Goal: Task Accomplishment & Management: Use online tool/utility

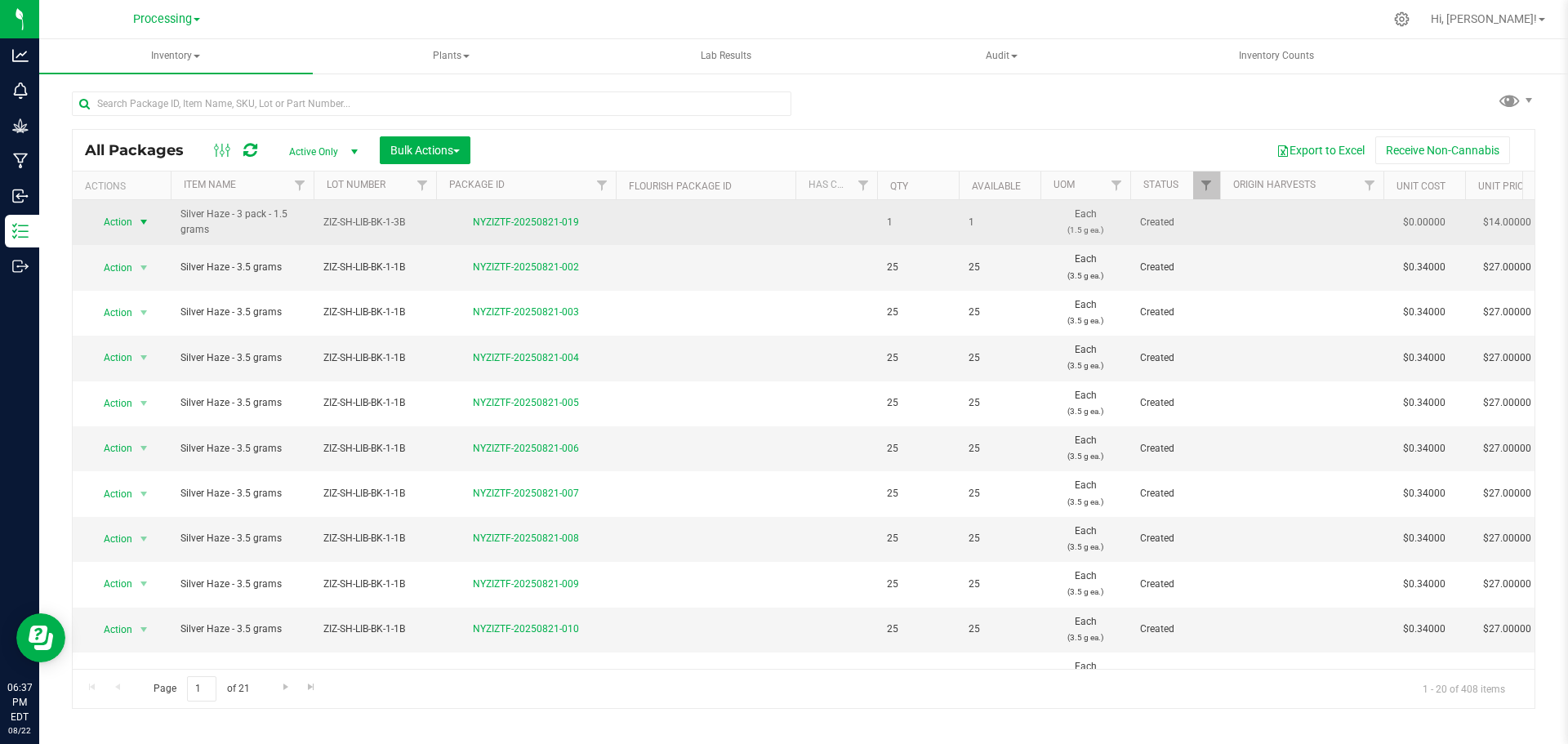
click at [114, 218] on span "Action" at bounding box center [111, 222] width 44 height 23
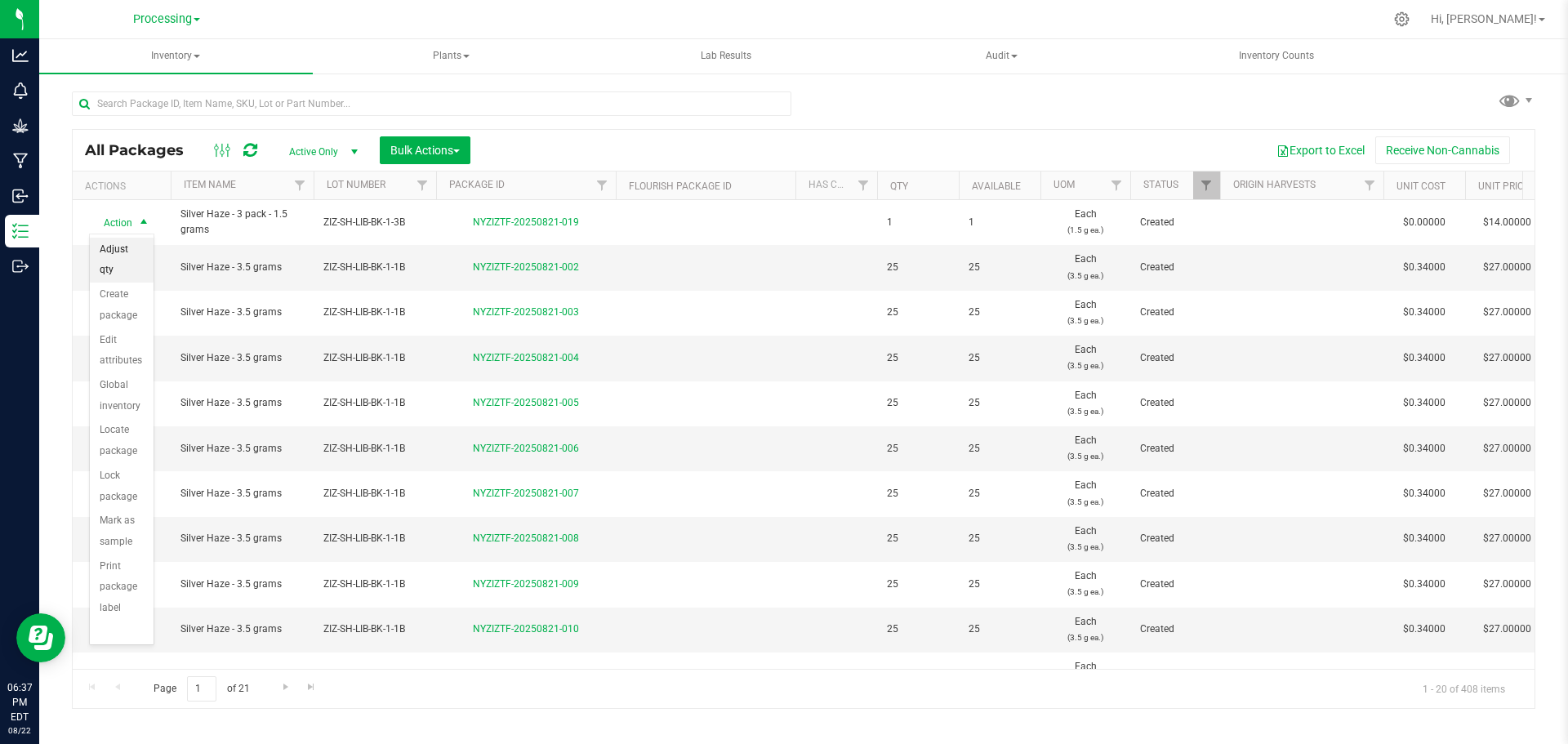
click at [119, 259] on li "Adjust qty" at bounding box center [122, 259] width 64 height 45
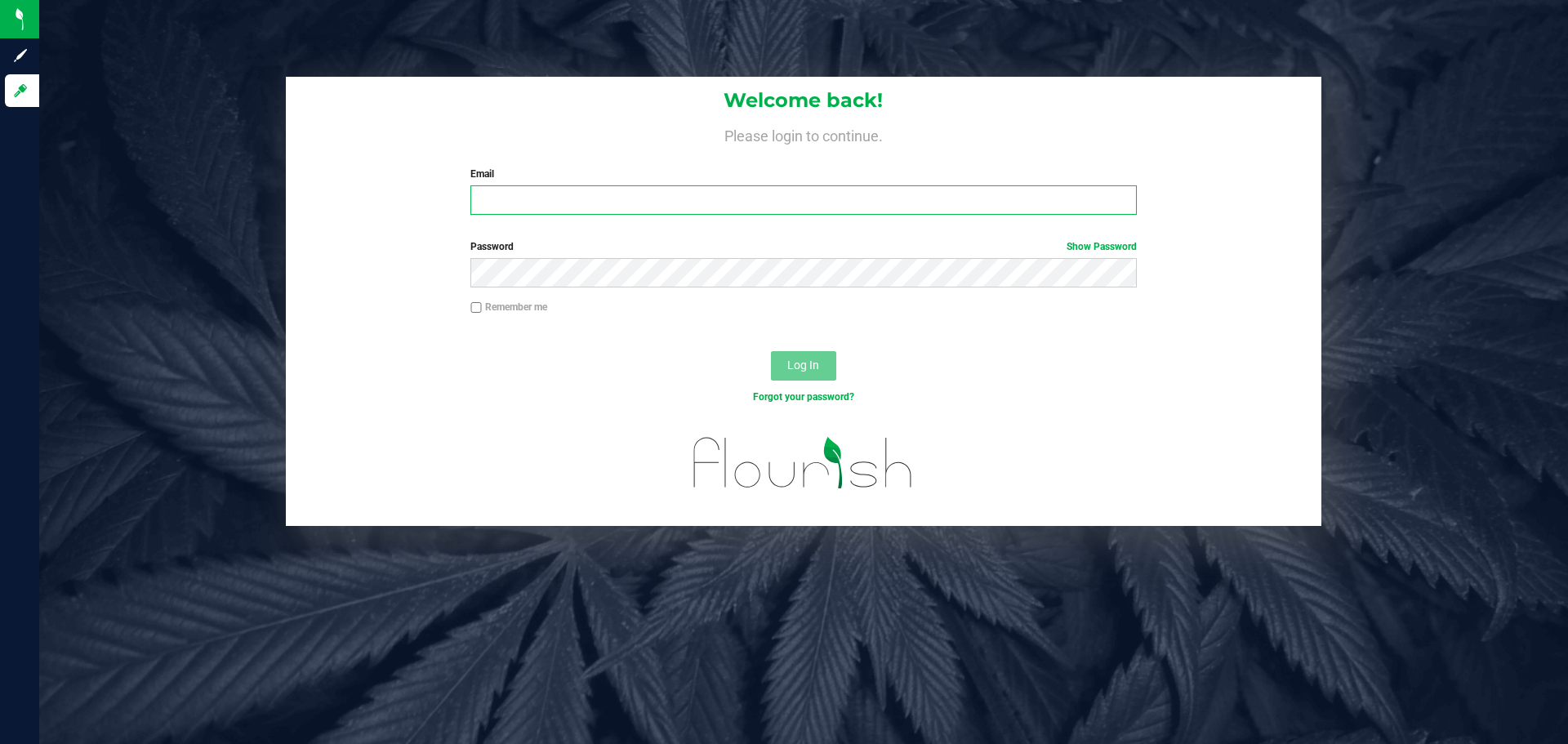
type input "[PERSON_NAME][EMAIL_ADDRESS][DOMAIN_NAME]"
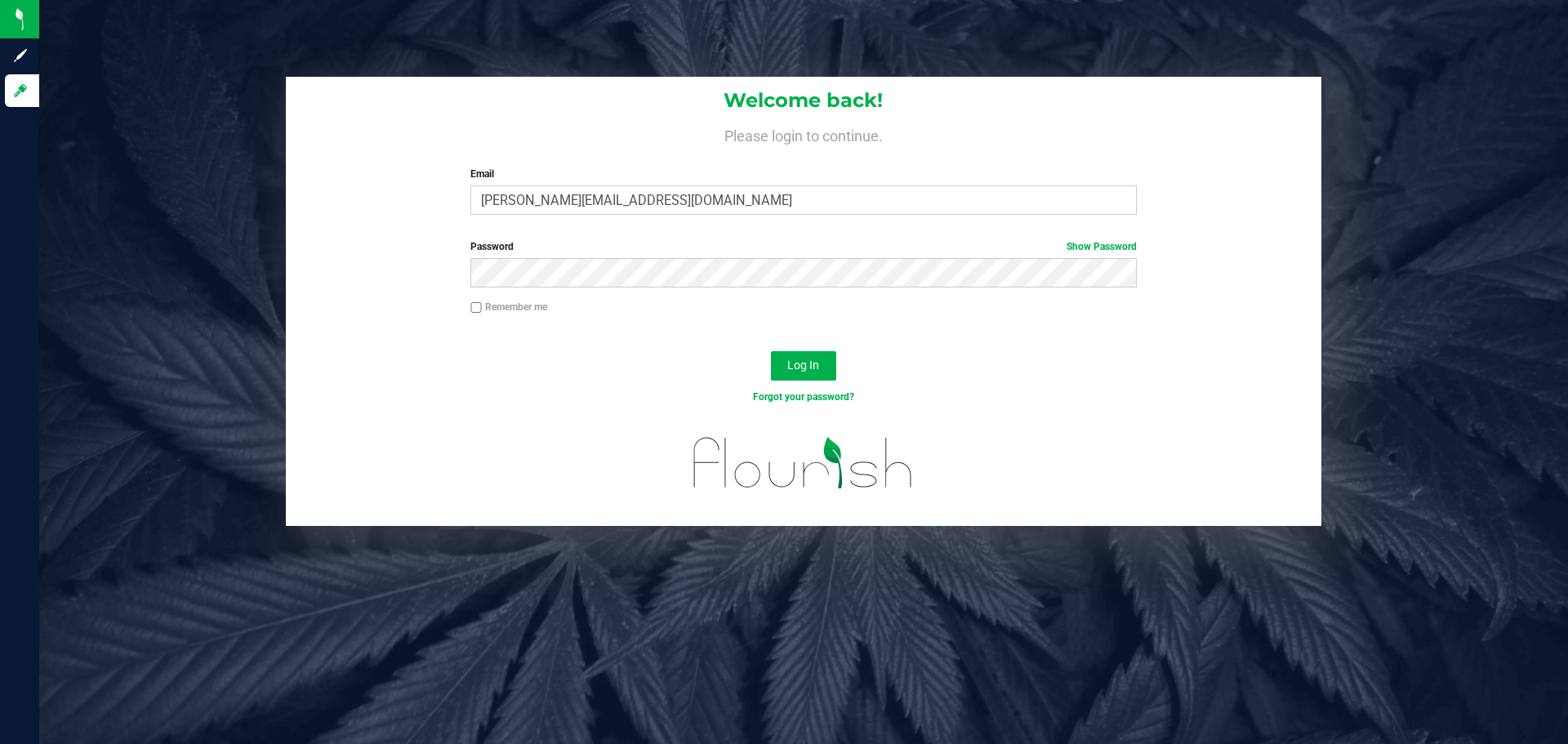
click at [869, 358] on div "Log In" at bounding box center [804, 371] width 1036 height 55
click at [809, 369] on span "Log In" at bounding box center [803, 365] width 32 height 13
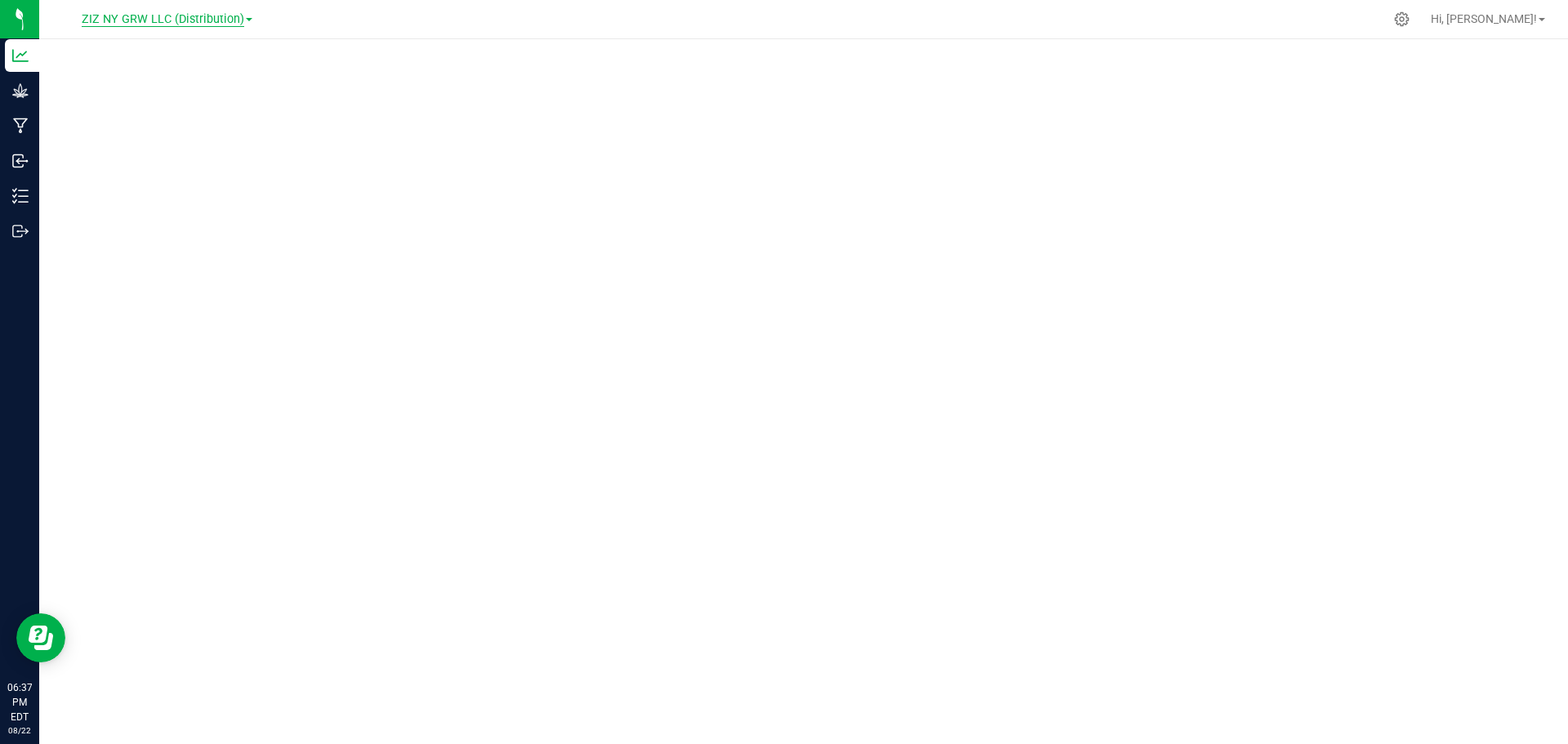
click at [197, 18] on span "ZIZ NY GRW LLC (Distribution)" at bounding box center [163, 20] width 163 height 15
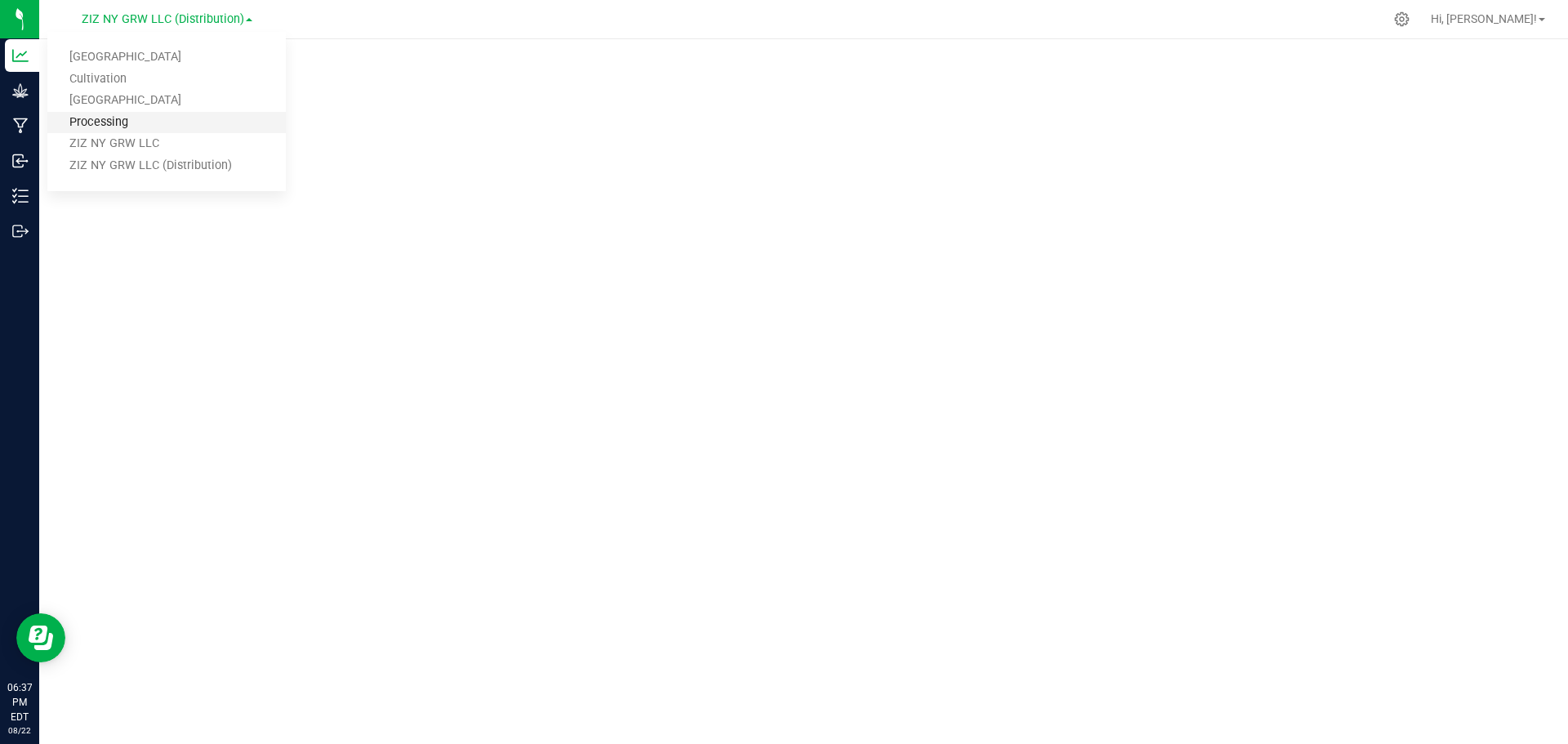
click at [127, 124] on link "Processing" at bounding box center [166, 123] width 238 height 22
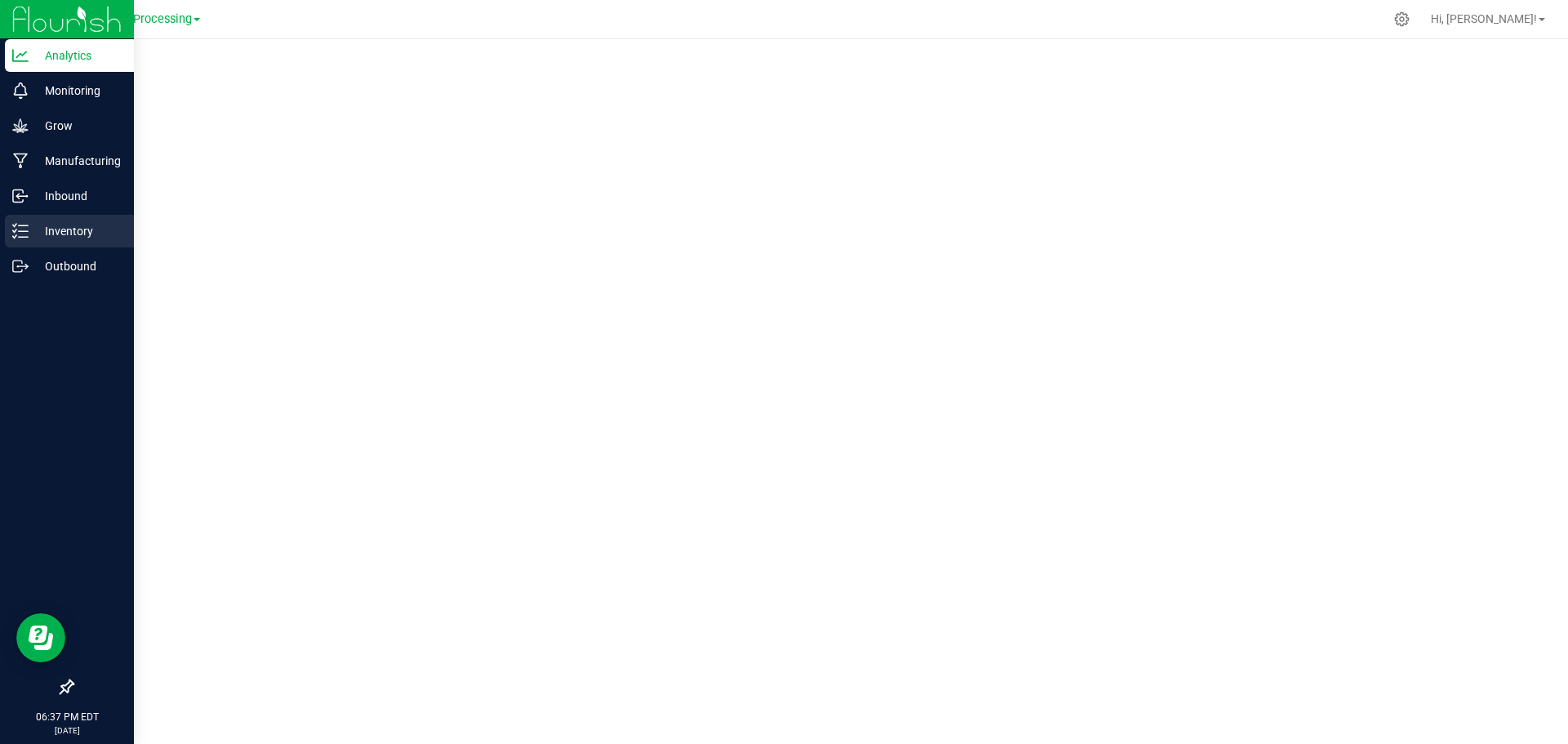
click at [63, 235] on p "Inventory" at bounding box center [78, 231] width 98 height 20
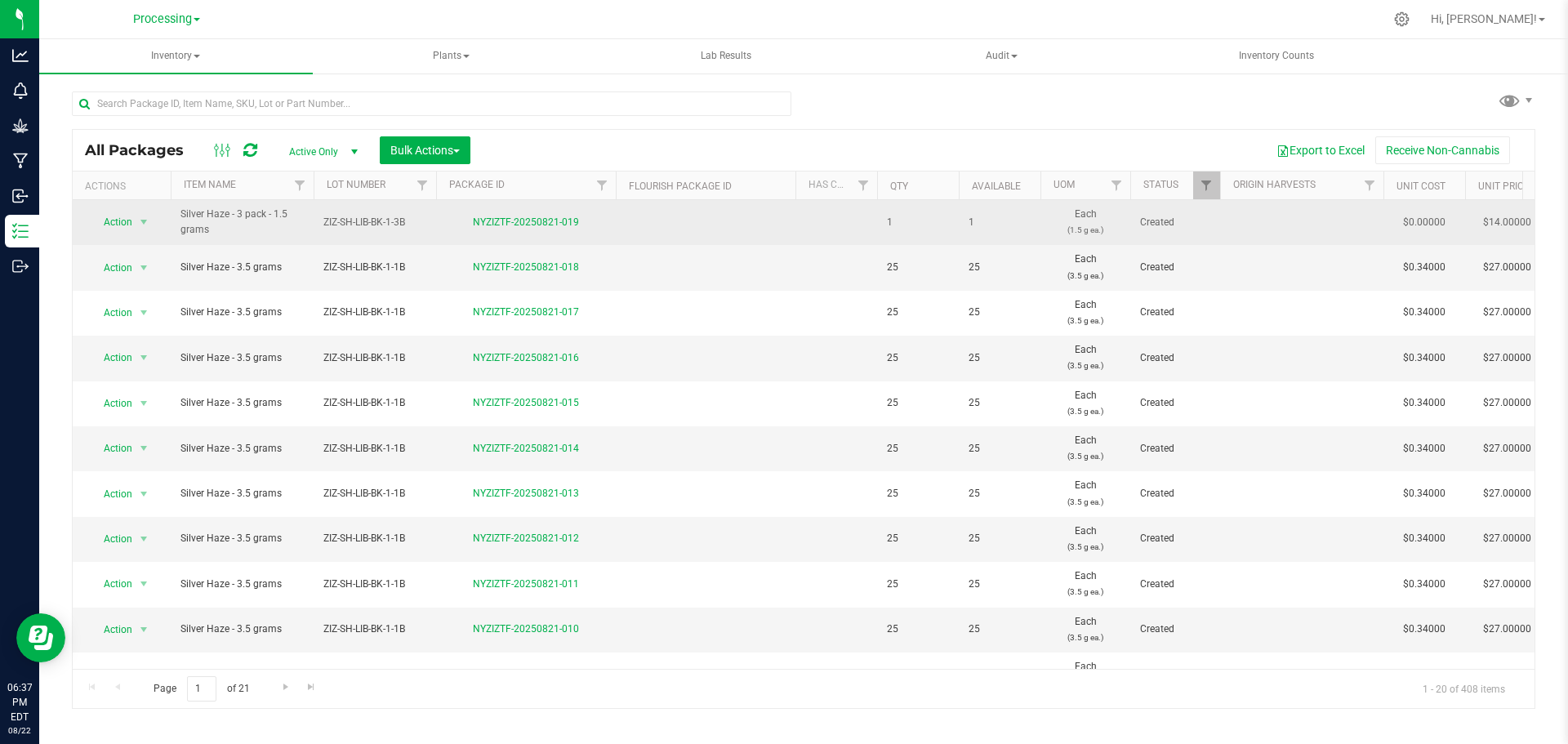
click at [115, 221] on span "Action" at bounding box center [111, 222] width 44 height 23
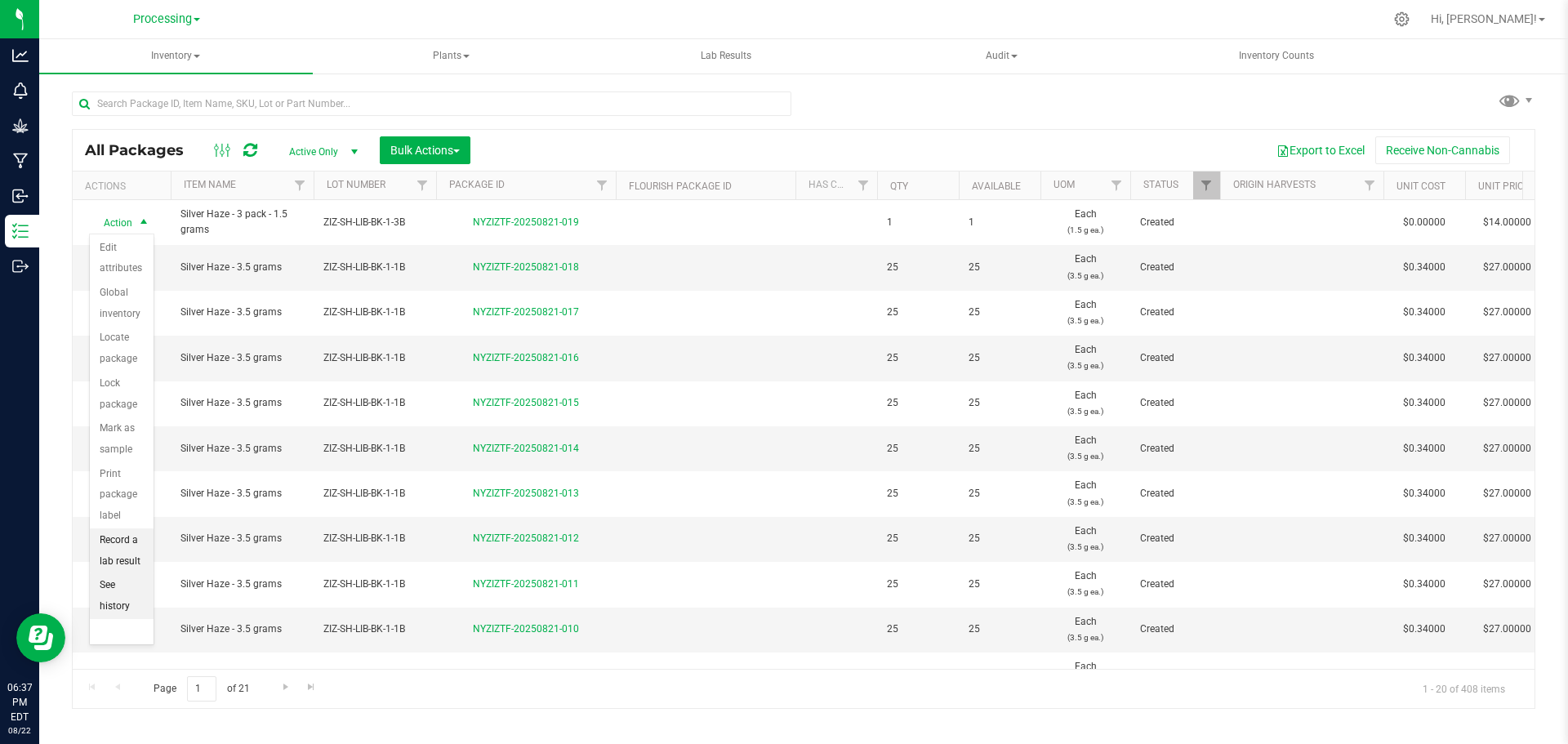
scroll to position [130, 0]
click at [145, 468] on li "Print package label" at bounding box center [122, 458] width 64 height 66
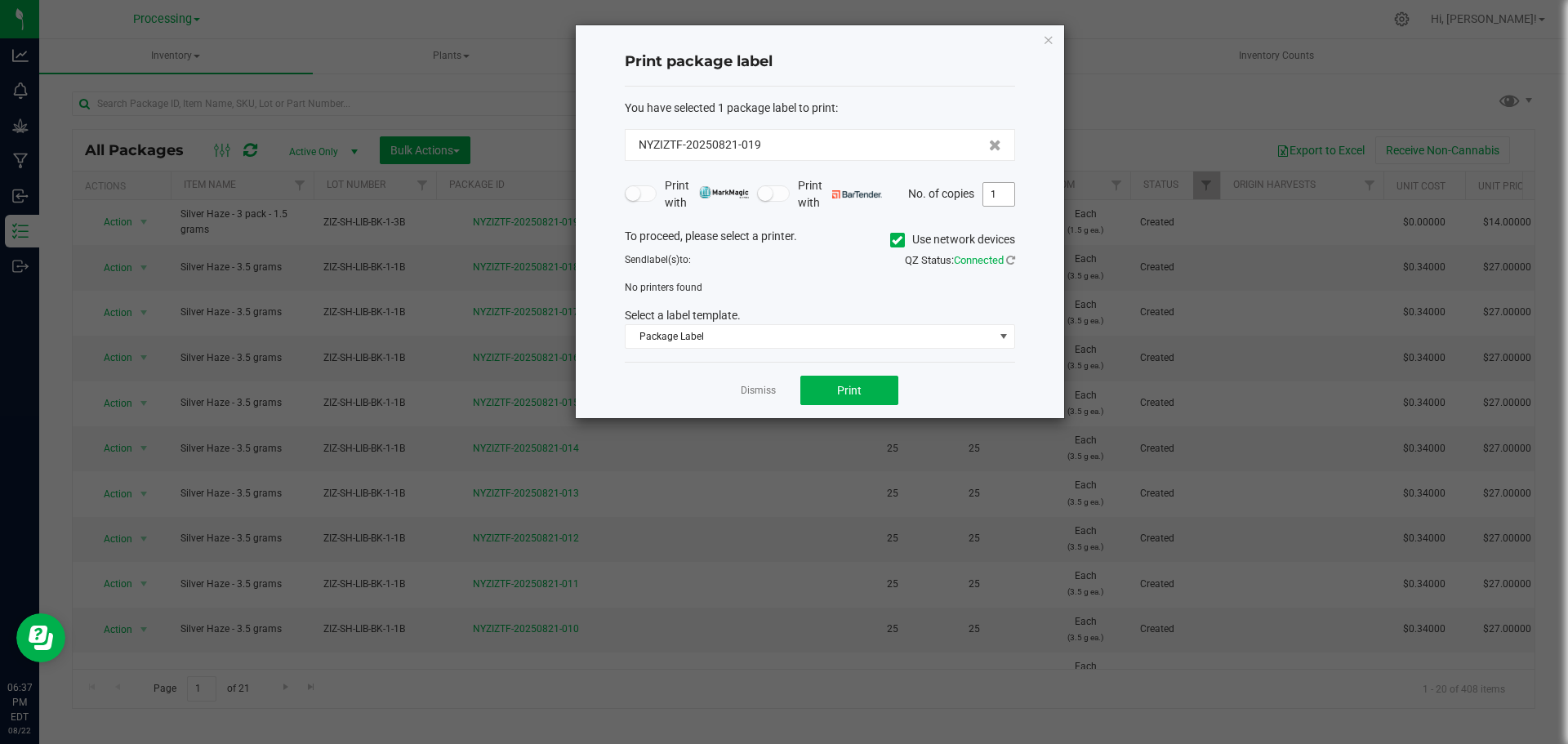
click at [1003, 198] on input "1" at bounding box center [999, 195] width 31 height 23
type input "15"
click at [723, 324] on span "Package Label" at bounding box center [820, 336] width 390 height 25
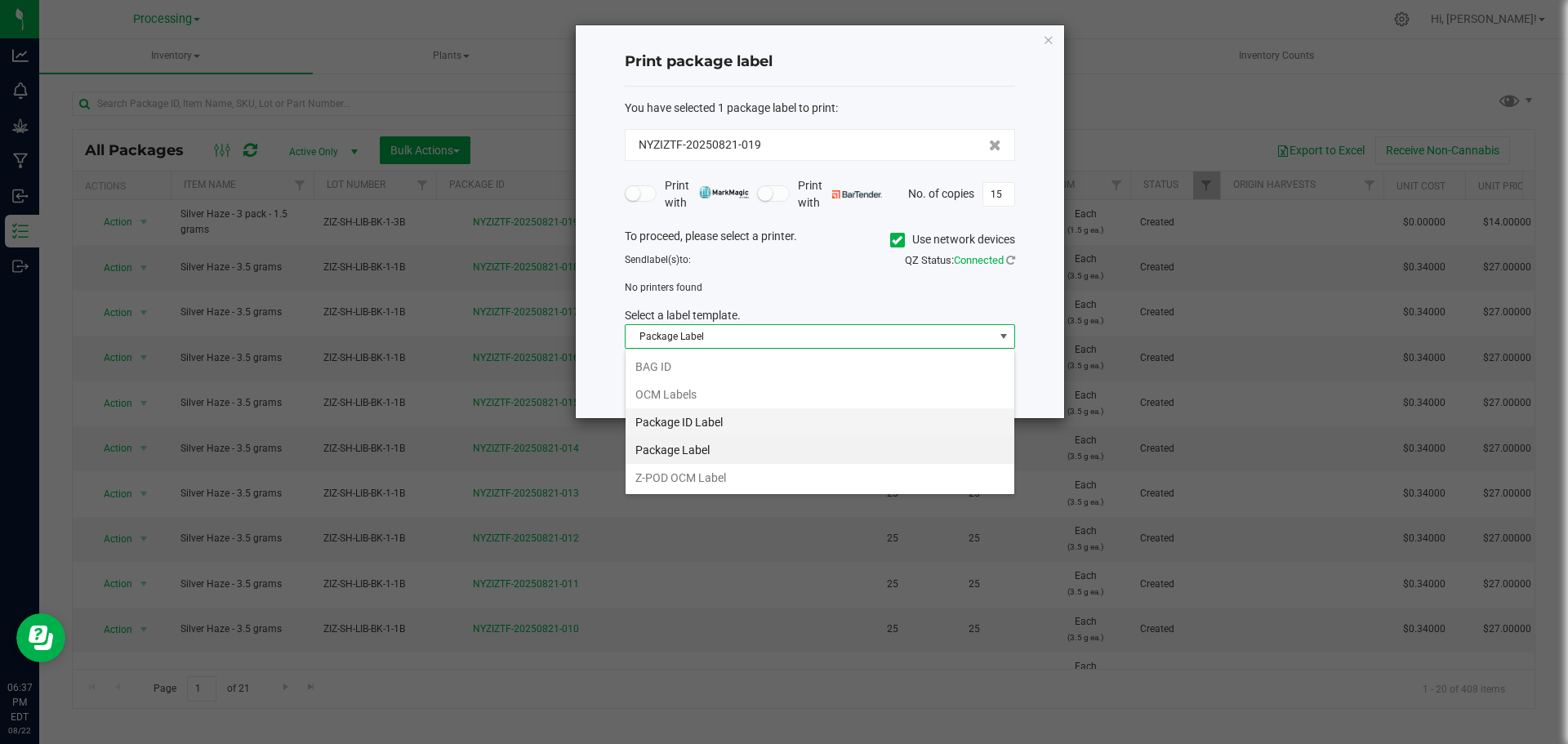
scroll to position [25, 390]
click at [732, 398] on li "OCM Labels" at bounding box center [820, 395] width 389 height 28
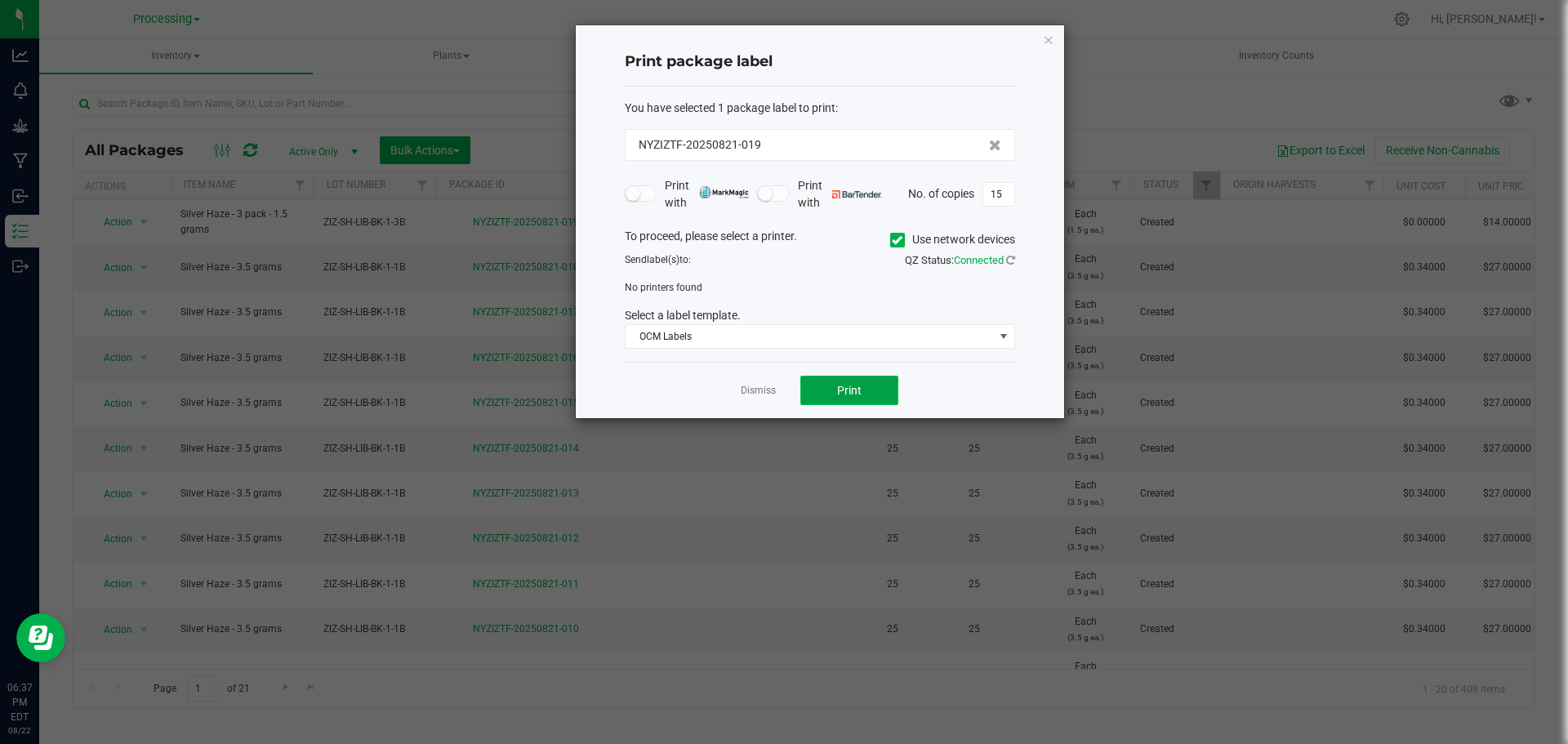
click at [847, 390] on span "Print" at bounding box center [849, 390] width 25 height 13
click at [890, 242] on span at bounding box center [898, 240] width 15 height 15
click at [0, 0] on input "Use network devices" at bounding box center [0, 0] width 0 height 0
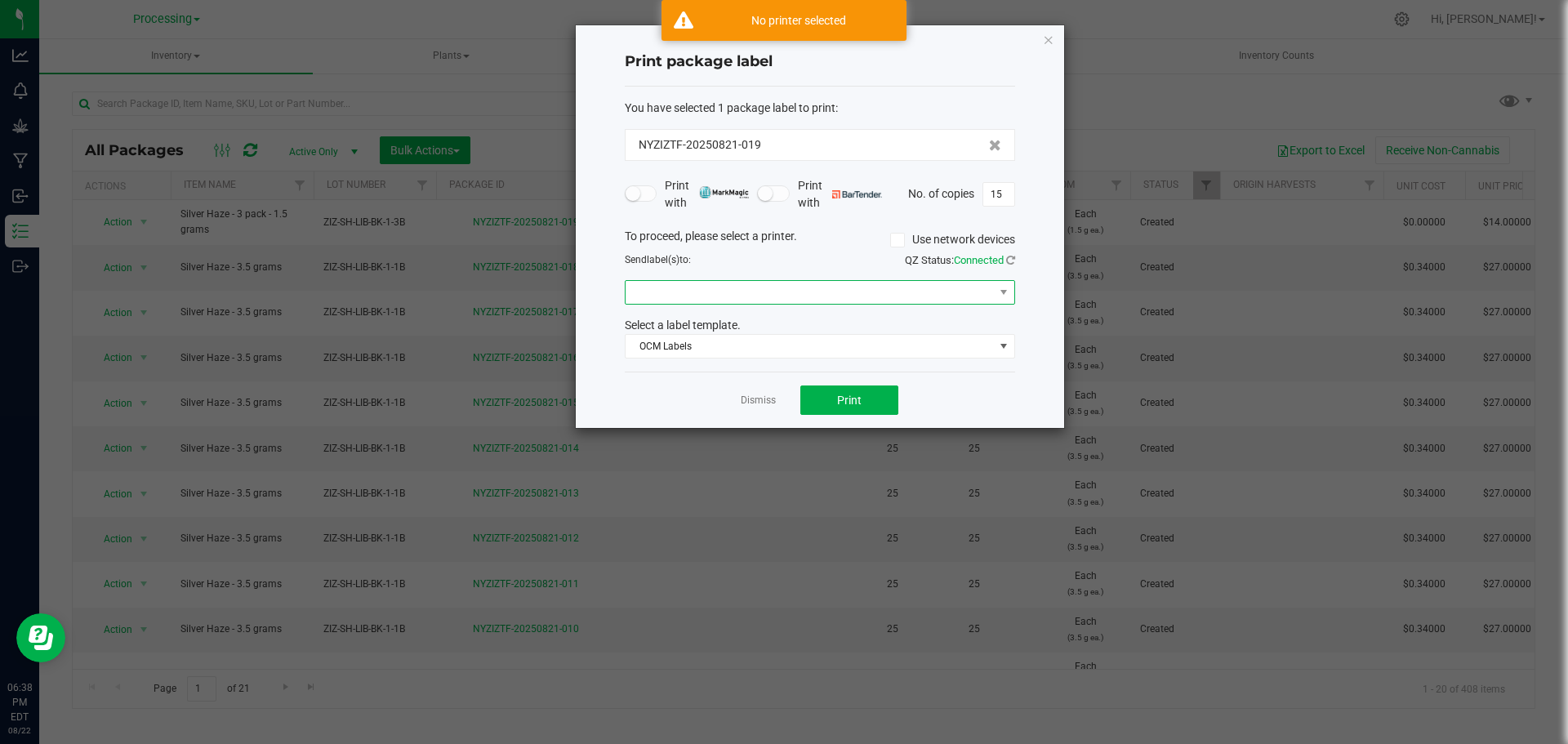
click at [885, 286] on span at bounding box center [810, 292] width 368 height 23
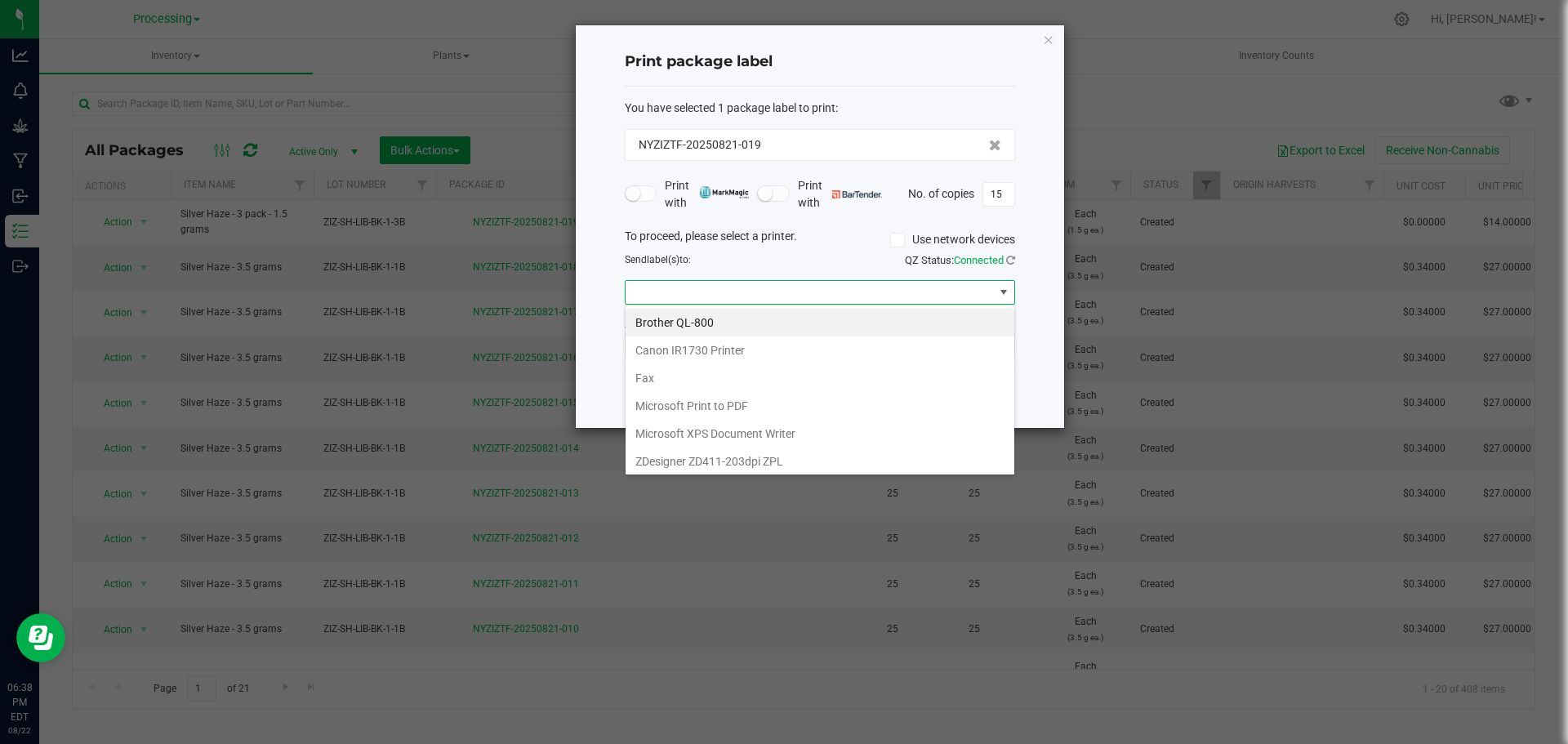
drag, startPoint x: 720, startPoint y: 469, endPoint x: 741, endPoint y: 464, distance: 21.6
click at [719, 469] on ZPL "ZDesigner ZD411-203dpi ZPL" at bounding box center [820, 462] width 389 height 28
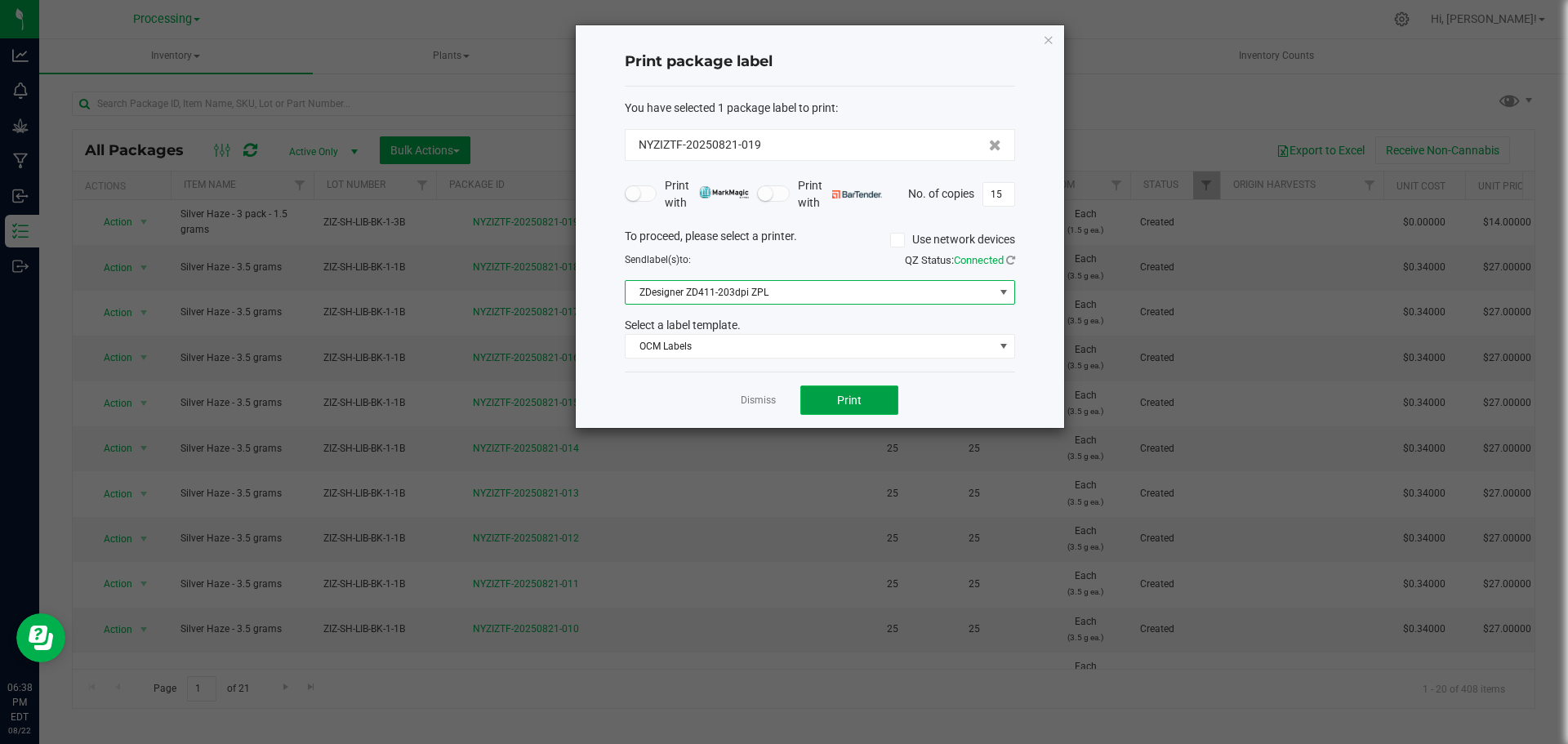
click at [854, 411] on button "Print" at bounding box center [849, 400] width 98 height 29
